Goal: Task Accomplishment & Management: Manage account settings

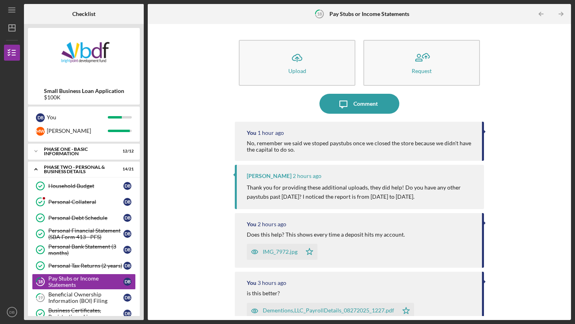
scroll to position [259, 0]
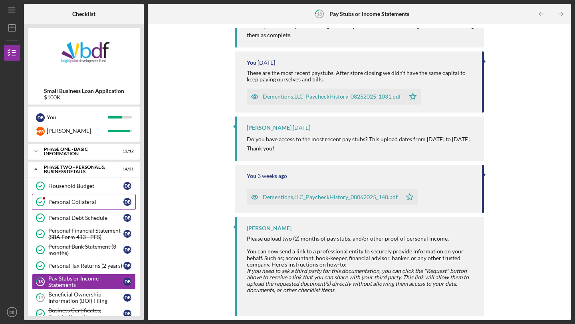
click at [89, 198] on link "Personal Collateral Personal Collateral D B" at bounding box center [84, 202] width 104 height 16
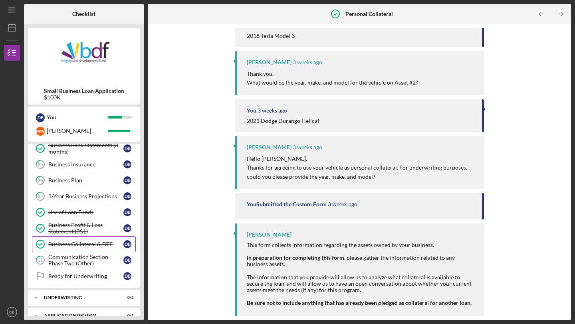
scroll to position [226, 0]
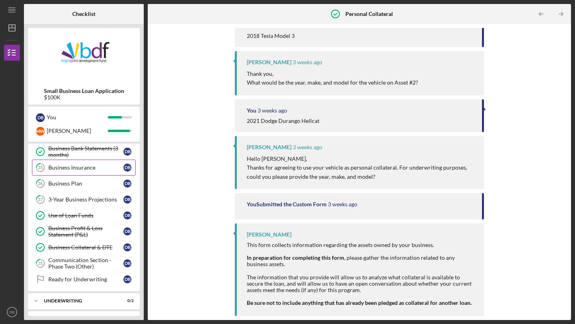
click at [96, 171] on link "25 Business Insurance D B" at bounding box center [84, 168] width 104 height 16
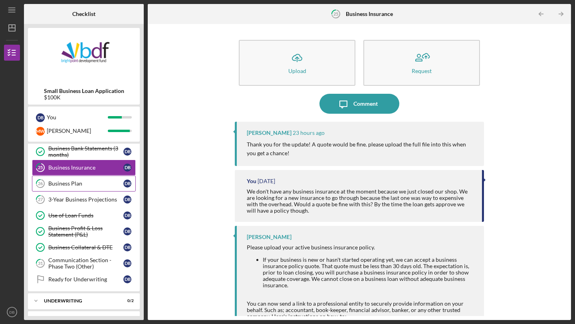
click at [95, 187] on link "26 Business Plan D B" at bounding box center [84, 184] width 104 height 16
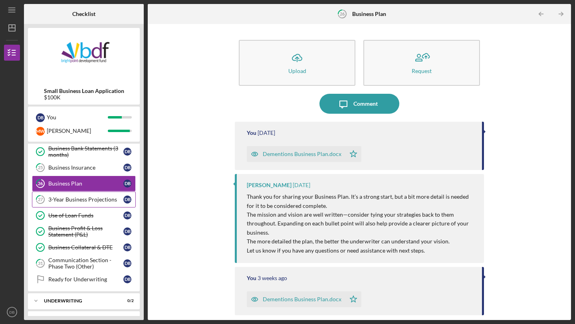
click at [93, 203] on link "27 3-Year Business Projections D B" at bounding box center [84, 200] width 104 height 16
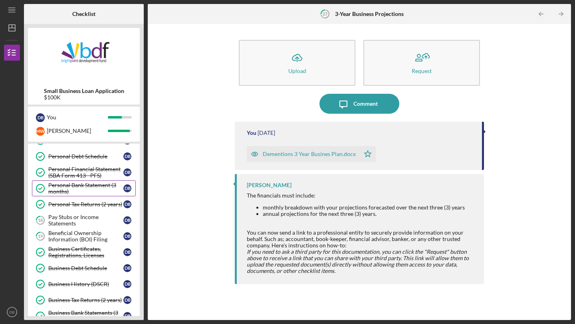
scroll to position [60, 0]
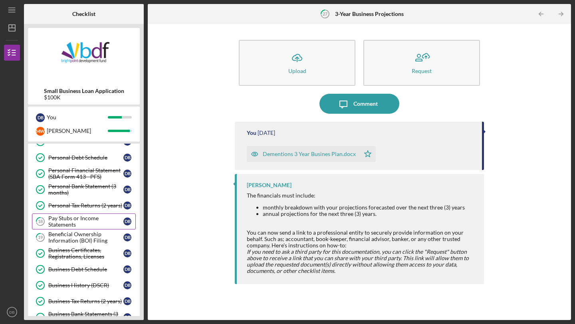
click at [92, 221] on div "Pay Stubs or Income Statements" at bounding box center [85, 221] width 75 height 13
